Goal: Book appointment/travel/reservation

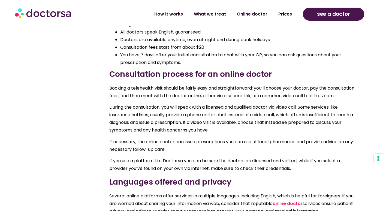
scroll to position [858, 0]
click at [181, 125] on span "During the consultation, you will speak with a licensed and qualified doctor vi…" at bounding box center [231, 115] width 244 height 22
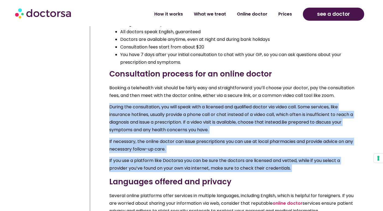
drag, startPoint x: 0, startPoint y: 0, endPoint x: 191, endPoint y: 156, distance: 246.7
click at [192, 157] on div "Online doctors in [GEOGRAPHIC_DATA] Online medical services like Doctorsa are c…" at bounding box center [231, 30] width 245 height 370
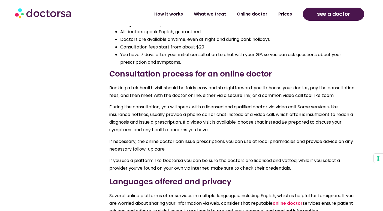
click at [192, 156] on div "Online doctors in [GEOGRAPHIC_DATA] Online medical services like Doctorsa are c…" at bounding box center [231, 30] width 245 height 370
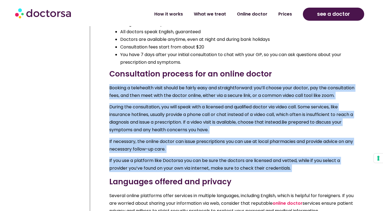
drag, startPoint x: 192, startPoint y: 156, endPoint x: 178, endPoint y: 100, distance: 57.9
click at [178, 100] on div "Online doctors in [GEOGRAPHIC_DATA] Online medical services like Doctorsa are c…" at bounding box center [231, 30] width 245 height 370
click at [178, 100] on p "Booking a telehealth visit should be fairly easy and straightforward: you’ll ch…" at bounding box center [231, 91] width 245 height 15
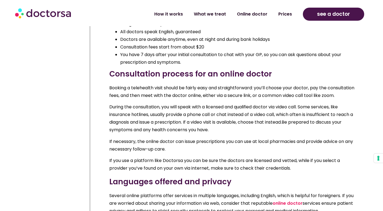
click at [178, 100] on p "Booking a telehealth visit should be fairly easy and straightforward: you’ll ch…" at bounding box center [231, 91] width 245 height 15
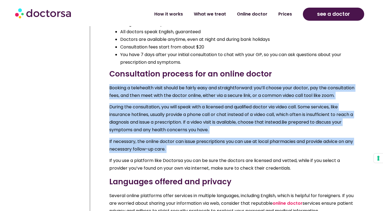
drag, startPoint x: 178, startPoint y: 100, endPoint x: 189, endPoint y: 156, distance: 57.2
click at [191, 150] on div "Online doctors in [GEOGRAPHIC_DATA] Online medical services like Doctorsa are c…" at bounding box center [231, 30] width 245 height 370
click at [190, 156] on div "Online doctors in [GEOGRAPHIC_DATA] Online medical services like Doctorsa are c…" at bounding box center [231, 30] width 245 height 370
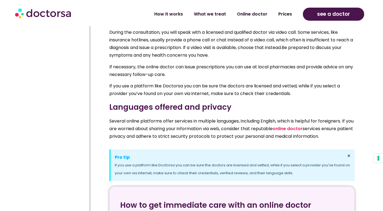
scroll to position [953, 0]
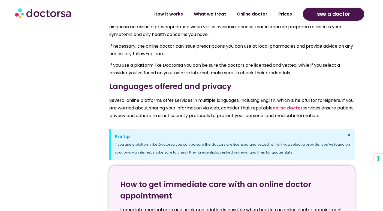
click at [178, 108] on span "Several online platforms offer services in multiple languages, including Englis…" at bounding box center [231, 108] width 244 height 22
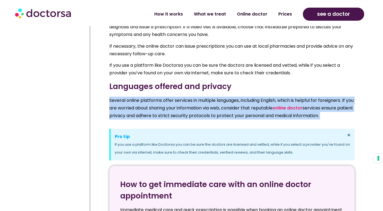
drag, startPoint x: 178, startPoint y: 108, endPoint x: 178, endPoint y: 112, distance: 3.9
click at [178, 112] on span "Several online platforms offer services in multiple languages, including Englis…" at bounding box center [231, 108] width 244 height 22
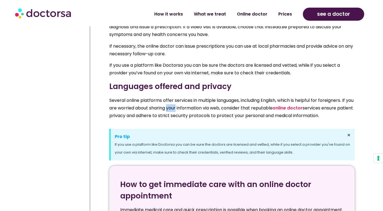
click at [178, 112] on span "Several online platforms offer services in multiple languages, including Englis…" at bounding box center [231, 108] width 244 height 22
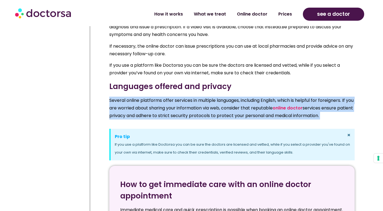
click at [178, 112] on span "Several online platforms offer services in multiple languages, including Englis…" at bounding box center [231, 108] width 244 height 22
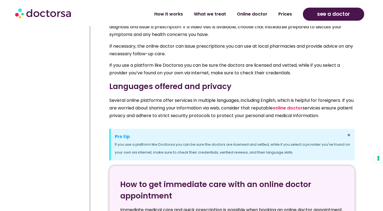
click at [188, 116] on span "Several online platforms offer services in multiple languages, including Englis…" at bounding box center [231, 108] width 244 height 22
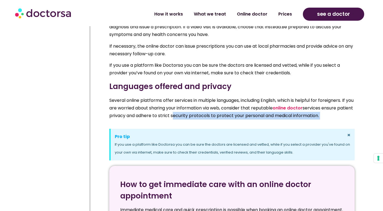
click at [188, 117] on span "Several online platforms offer services in multiple languages, including Englis…" at bounding box center [231, 108] width 244 height 22
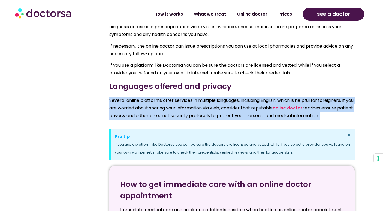
click at [188, 117] on span "Several online platforms offer services in multiple languages, including Englis…" at bounding box center [231, 108] width 244 height 22
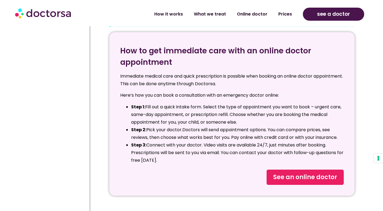
scroll to position [1092, 0]
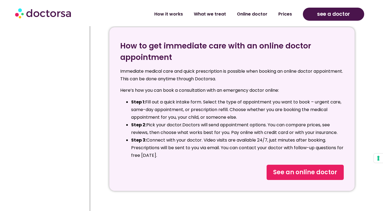
click at [263, 112] on li "Step 1: Fill out a quick intake form. Select the type of appointment you want t…" at bounding box center [237, 109] width 213 height 23
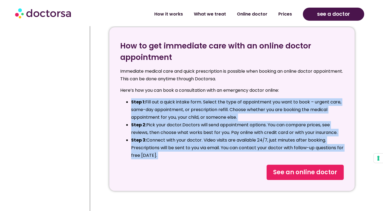
drag, startPoint x: 263, startPoint y: 112, endPoint x: 273, endPoint y: 149, distance: 38.0
click at [273, 150] on ul "Step 1: Fill out a quick intake form. Select the type of appointment you want t…" at bounding box center [232, 128] width 224 height 61
click at [273, 149] on li "Step 3: Connect with your doctor. Video visits are available 24/7, just minutes…" at bounding box center [237, 148] width 213 height 23
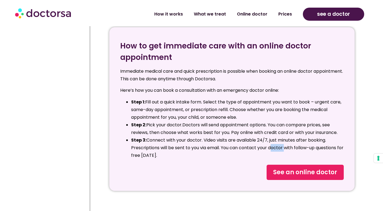
click at [273, 149] on li "Step 3: Connect with your doctor. Video visits are available 24/7, just minutes…" at bounding box center [237, 148] width 213 height 23
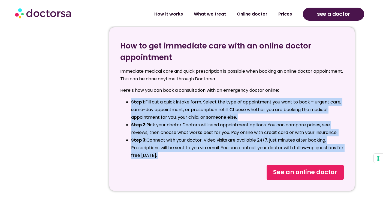
drag, startPoint x: 273, startPoint y: 149, endPoint x: 257, endPoint y: 108, distance: 44.0
click at [257, 108] on ul "Step 1: Fill out a quick intake form. Select the type of appointment you want t…" at bounding box center [232, 128] width 224 height 61
click at [257, 108] on li "Step 1: Fill out a quick intake form. Select the type of appointment you want t…" at bounding box center [237, 109] width 213 height 23
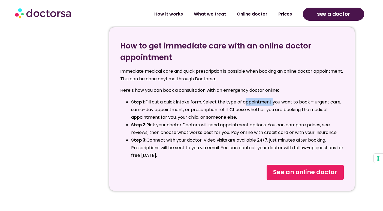
click at [257, 108] on li "Step 1: Fill out a quick intake form. Select the type of appointment you want t…" at bounding box center [237, 109] width 213 height 23
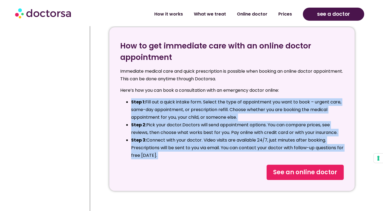
drag, startPoint x: 257, startPoint y: 108, endPoint x: 264, endPoint y: 155, distance: 47.2
click at [264, 155] on ul "Step 1: Fill out a quick intake form. Select the type of appointment you want t…" at bounding box center [232, 128] width 224 height 61
click at [264, 155] on li "Step 3: Connect with your doctor. Video visits are available 24/7, just minutes…" at bounding box center [237, 148] width 213 height 23
drag, startPoint x: 264, startPoint y: 155, endPoint x: 255, endPoint y: 110, distance: 46.1
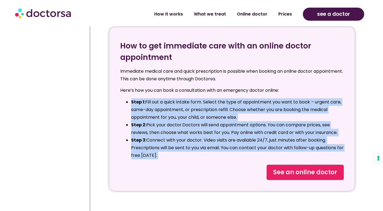
click at [255, 110] on ul "Step 1: Fill out a quick intake form. Select the type of appointment you want t…" at bounding box center [232, 128] width 224 height 61
click at [255, 110] on li "Step 1: Fill out a quick intake form. Select the type of appointment you want t…" at bounding box center [237, 109] width 213 height 23
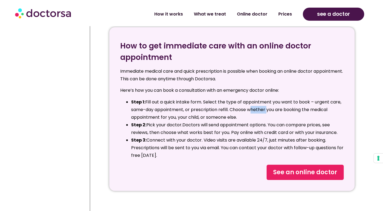
click at [255, 110] on li "Step 1: Fill out a quick intake form. Select the type of appointment you want t…" at bounding box center [237, 109] width 213 height 23
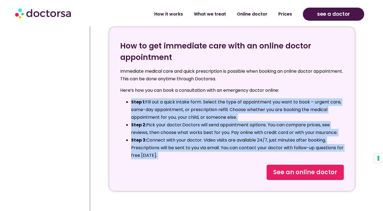
drag, startPoint x: 255, startPoint y: 110, endPoint x: 259, endPoint y: 139, distance: 30.0
click at [259, 140] on ul "Step 1: Fill out a quick intake form. Select the type of appointment you want t…" at bounding box center [232, 128] width 224 height 61
click at [259, 139] on li "Step 3: Connect with your doctor. Video visits are available 24/7, just minutes…" at bounding box center [237, 148] width 213 height 23
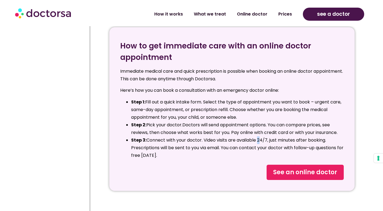
click at [259, 139] on li "Step 3: Connect with your doctor. Video visits are available 24/7, just minutes…" at bounding box center [237, 148] width 213 height 23
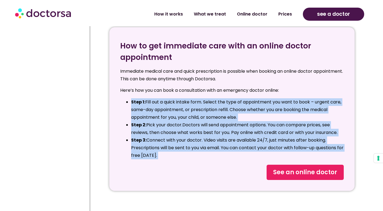
drag, startPoint x: 259, startPoint y: 139, endPoint x: 250, endPoint y: 99, distance: 41.5
click at [250, 99] on div "How to get immediate care with an online doctor appointment Immediate medical c…" at bounding box center [232, 99] width 224 height 119
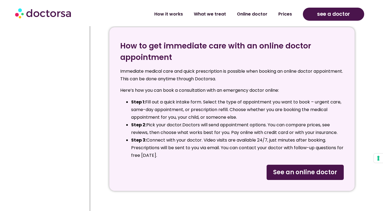
click at [301, 171] on span "See an online doctor" at bounding box center [305, 172] width 64 height 9
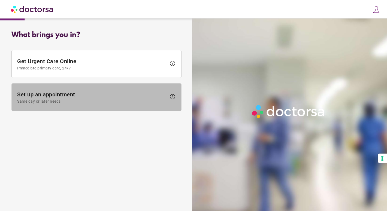
click at [138, 95] on span "Set up an appointment Same day or later needs" at bounding box center [91, 97] width 149 height 12
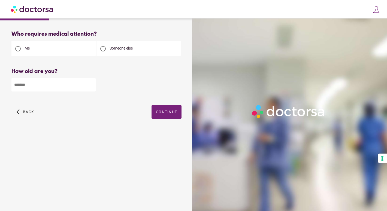
click at [74, 81] on input "number" at bounding box center [53, 84] width 84 height 13
type input "**"
click at [163, 113] on span "Continue" at bounding box center [166, 112] width 21 height 4
